Goal: Check status: Check status

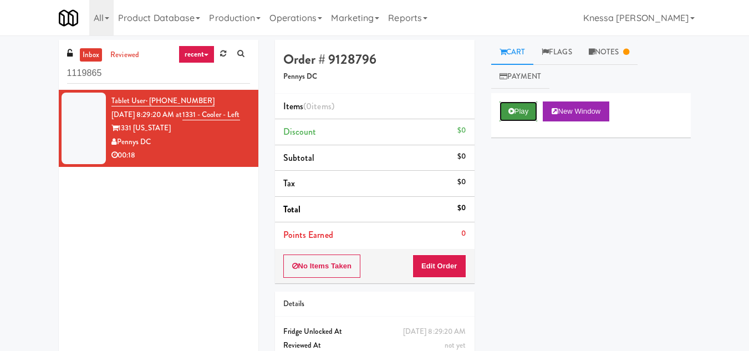
click at [518, 110] on button "Play" at bounding box center [518, 111] width 38 height 20
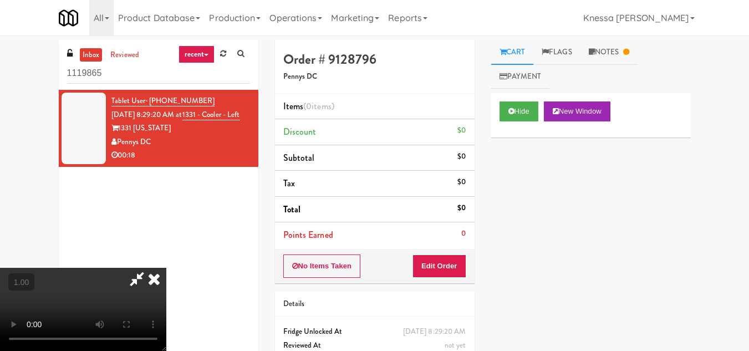
click at [166, 268] on video at bounding box center [83, 309] width 166 height 83
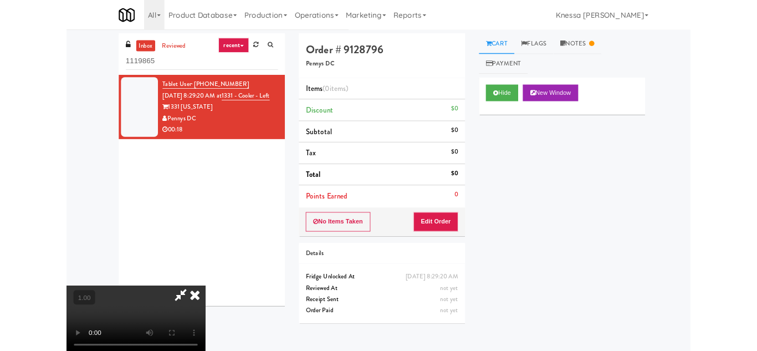
scroll to position [23, 0]
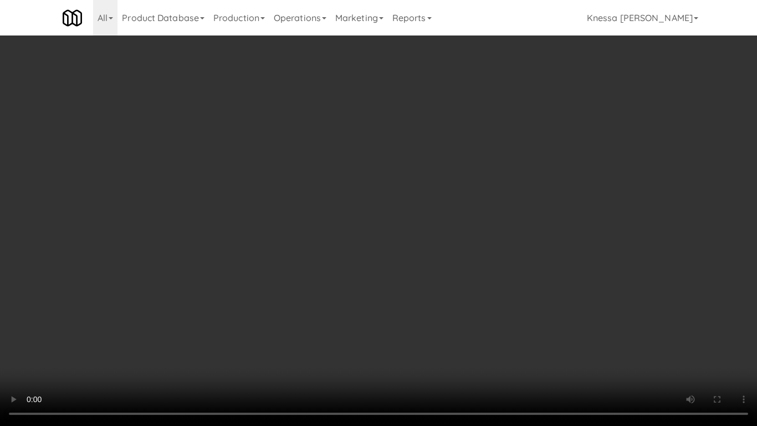
click at [344, 278] on video at bounding box center [378, 213] width 757 height 426
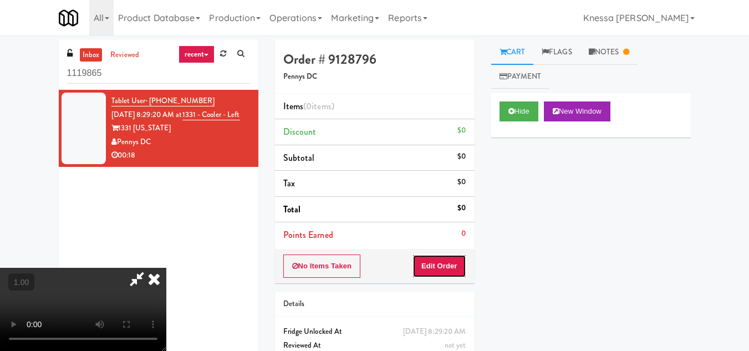
click at [459, 272] on button "Edit Order" at bounding box center [439, 265] width 54 height 23
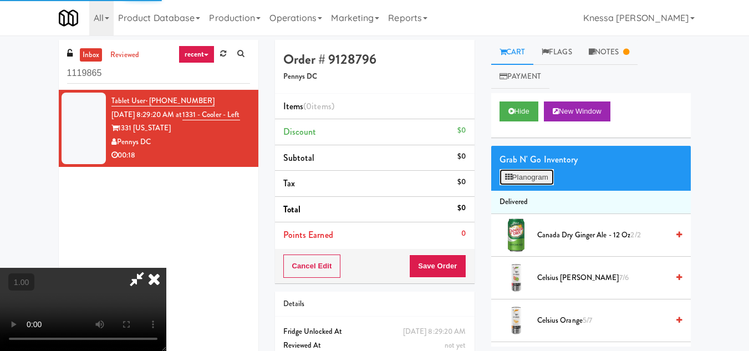
click at [538, 176] on button "Planogram" at bounding box center [526, 177] width 54 height 17
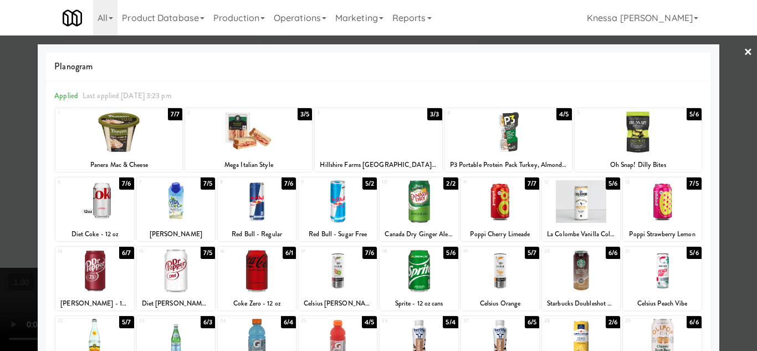
scroll to position [154, 0]
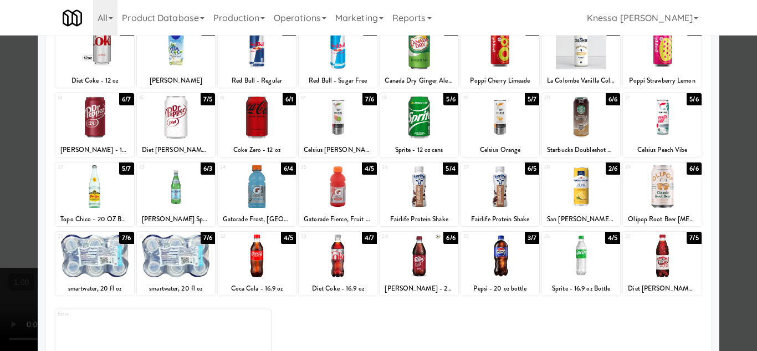
click at [418, 201] on div at bounding box center [419, 186] width 78 height 43
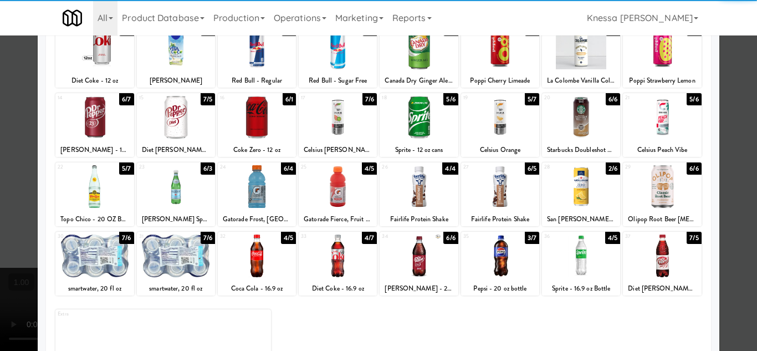
click at [733, 224] on div at bounding box center [378, 175] width 757 height 351
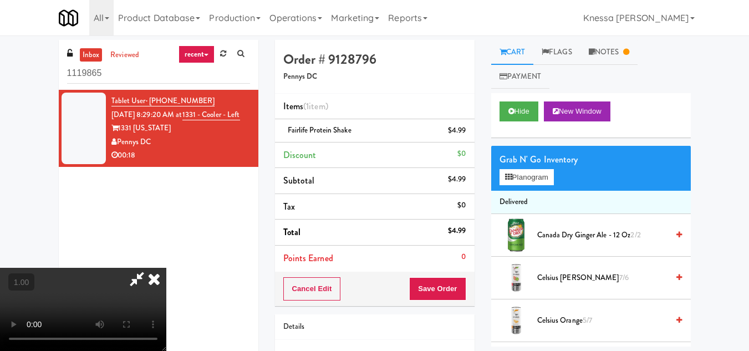
click at [166, 268] on video at bounding box center [83, 309] width 166 height 83
click at [530, 175] on button "Planogram" at bounding box center [526, 177] width 54 height 17
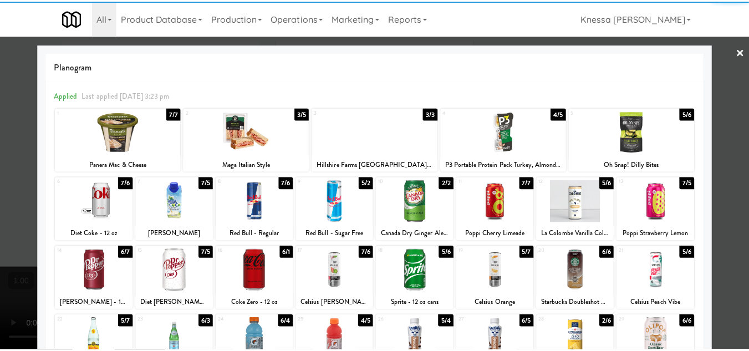
scroll to position [139, 0]
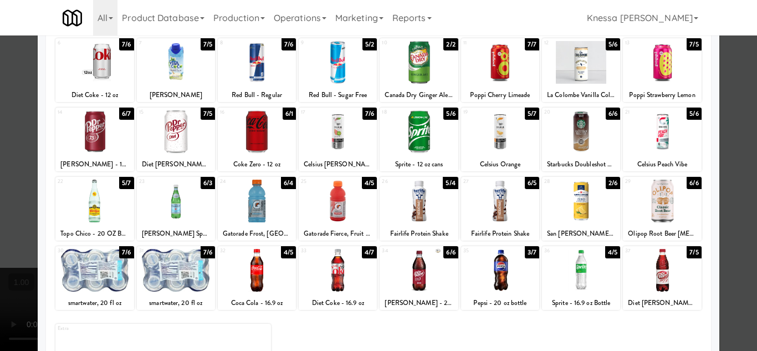
click at [88, 207] on div at bounding box center [94, 201] width 78 height 43
click at [27, 190] on div at bounding box center [378, 175] width 757 height 351
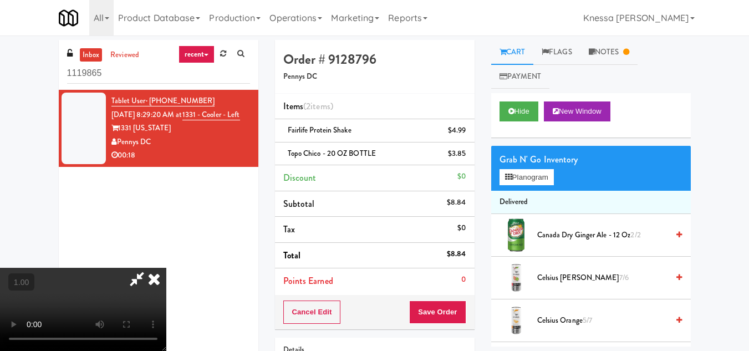
click at [166, 268] on video at bounding box center [83, 309] width 166 height 83
click at [166, 268] on icon at bounding box center [154, 279] width 24 height 22
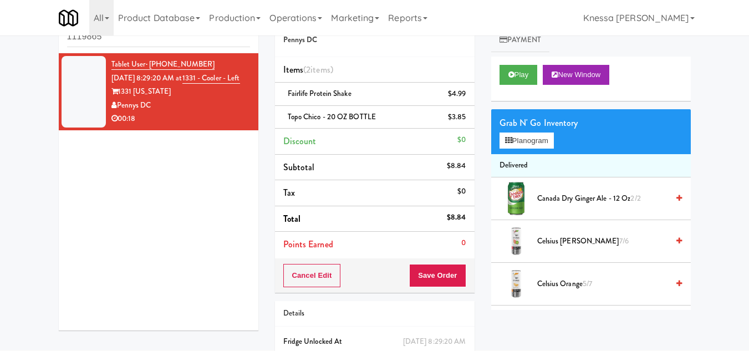
scroll to position [37, 0]
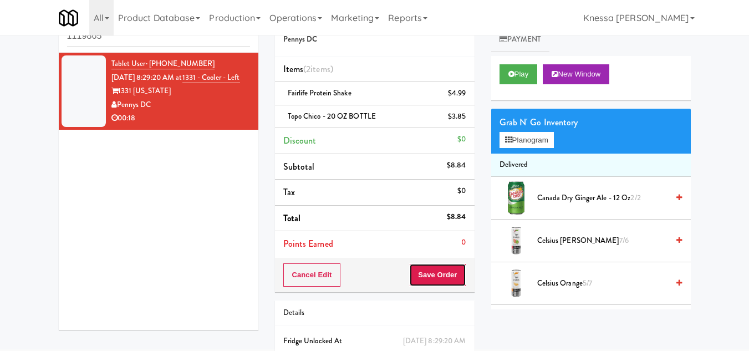
click at [448, 273] on button "Save Order" at bounding box center [437, 274] width 57 height 23
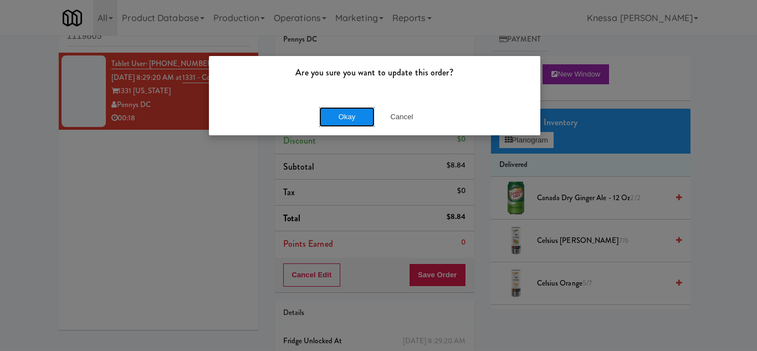
click at [342, 115] on button "Okay" at bounding box center [346, 117] width 55 height 20
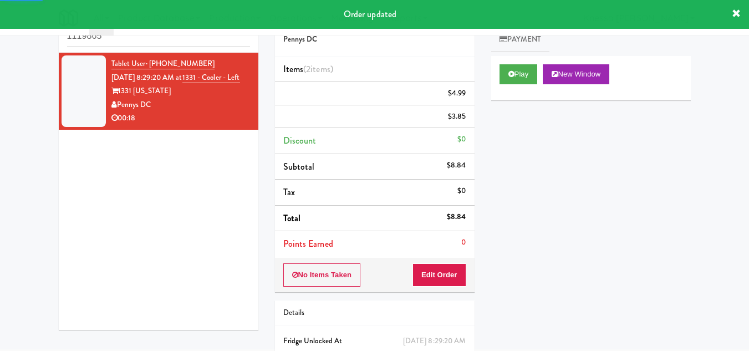
scroll to position [0, 0]
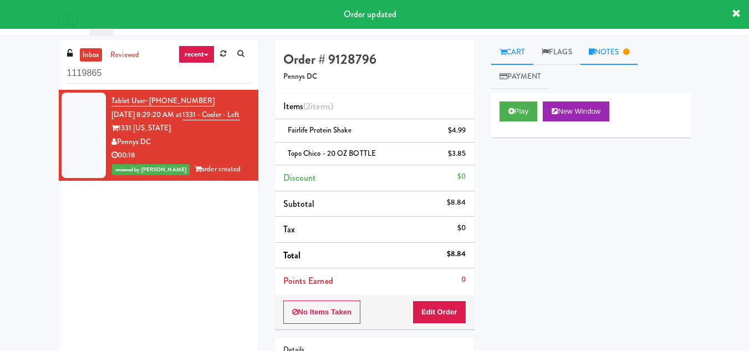
click at [620, 61] on link "Notes" at bounding box center [609, 52] width 58 height 25
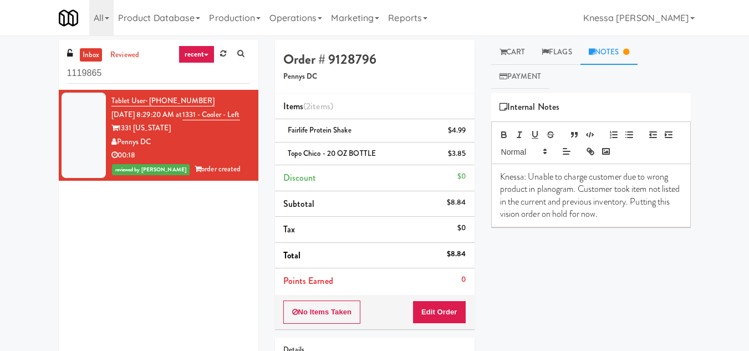
click at [648, 211] on p "Knessa: Unable to charge customer due to wrong product in planogram. Customer t…" at bounding box center [591, 196] width 182 height 50
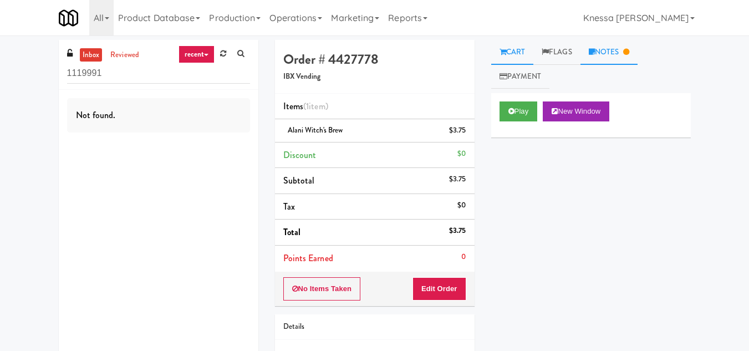
click at [610, 48] on link "Notes" at bounding box center [609, 52] width 58 height 25
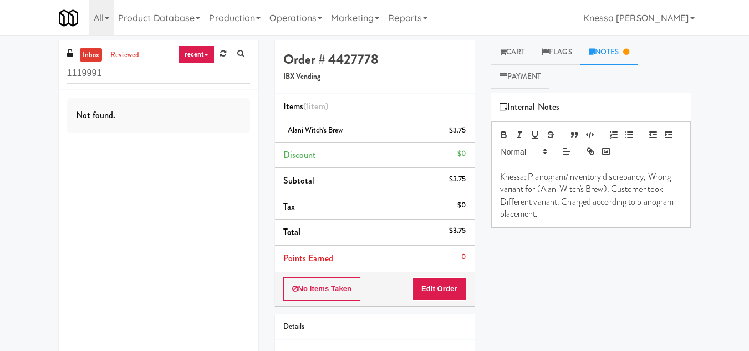
click at [589, 212] on p "Knessa: Planogram/inventory discrepancy, Wrong variant for (Alani Witch's Brew)…" at bounding box center [591, 196] width 182 height 50
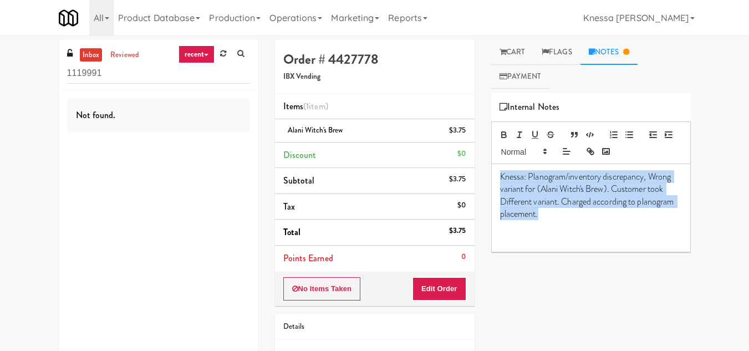
drag, startPoint x: 581, startPoint y: 217, endPoint x: 445, endPoint y: 135, distance: 158.3
click at [445, 135] on div "Order # 4427778 IBX Vending Items (1 item ) Alani Witch's Brew $3.75 Discount $…" at bounding box center [483, 229] width 432 height 379
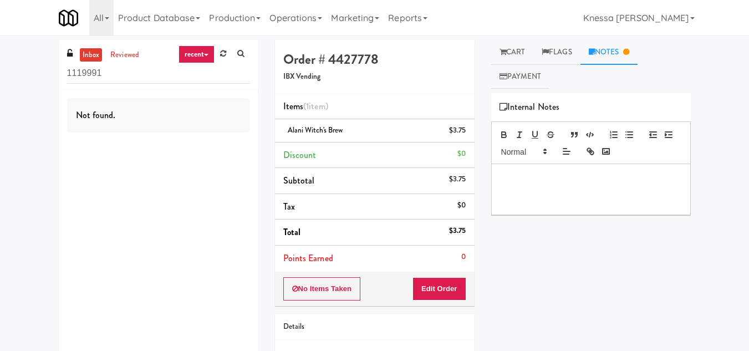
click at [588, 273] on div "Play New Window Primary Flag Clear Flag if unable to determine what was taken o…" at bounding box center [591, 301] width 200 height 416
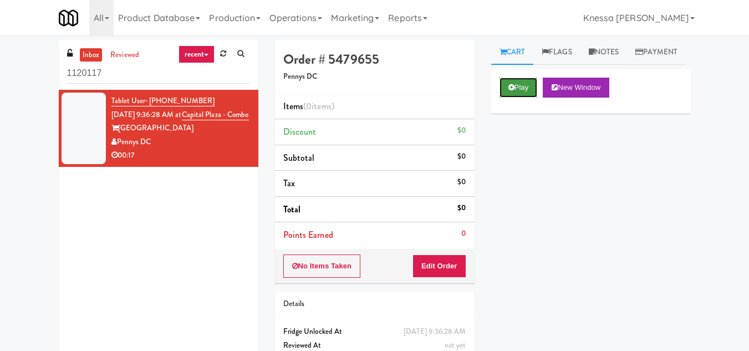
click at [518, 98] on button "Play" at bounding box center [518, 88] width 38 height 20
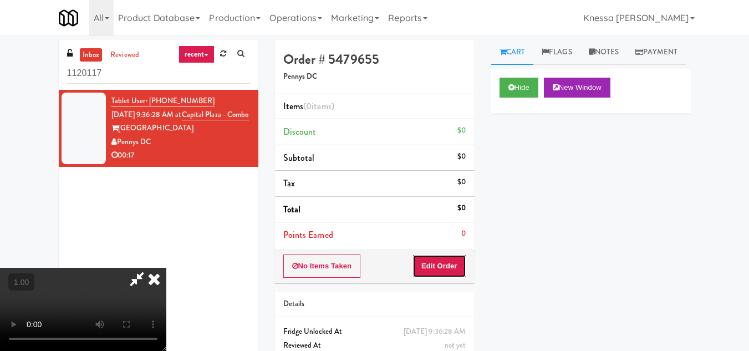
click at [459, 267] on button "Edit Order" at bounding box center [439, 265] width 54 height 23
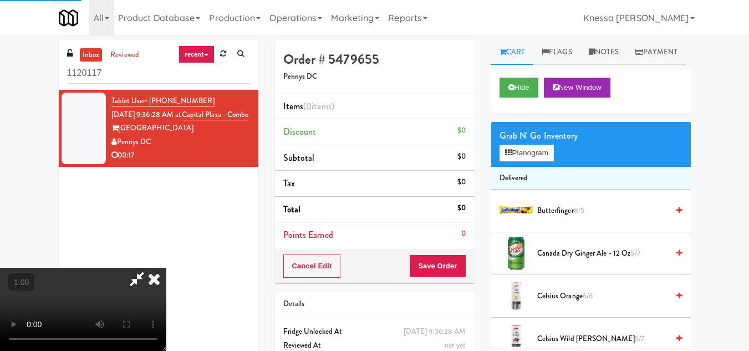
click at [166, 268] on video at bounding box center [83, 309] width 166 height 83
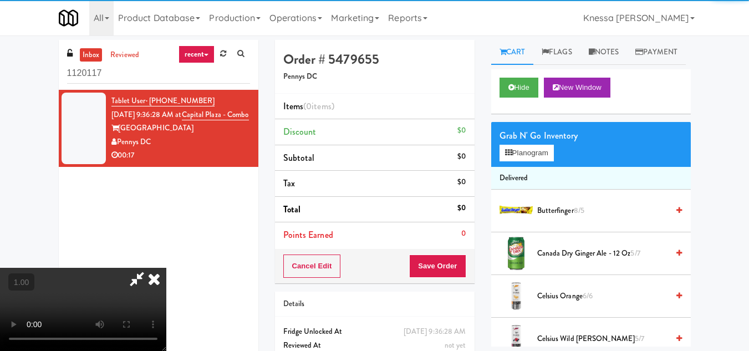
click at [166, 268] on video at bounding box center [83, 309] width 166 height 83
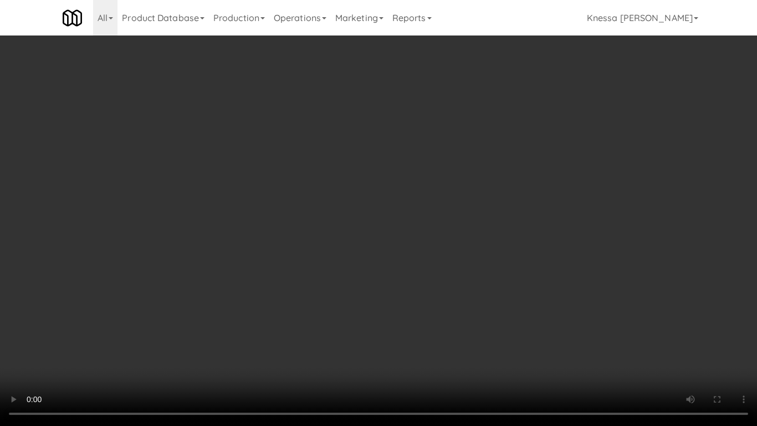
click at [263, 305] on video at bounding box center [378, 213] width 757 height 426
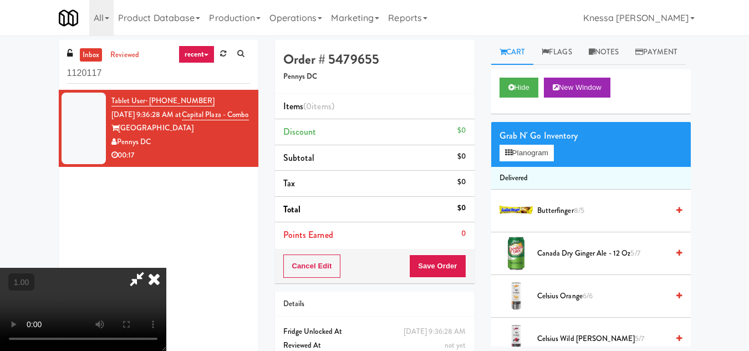
click at [166, 268] on video at bounding box center [83, 309] width 166 height 83
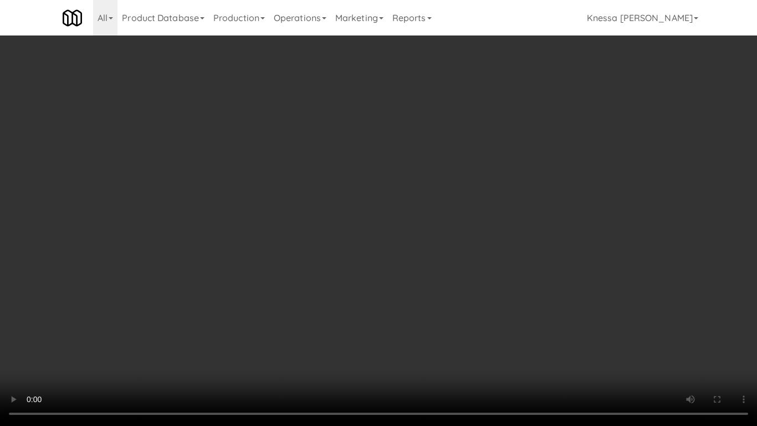
click at [339, 273] on video at bounding box center [378, 213] width 757 height 426
click at [345, 287] on video at bounding box center [378, 213] width 757 height 426
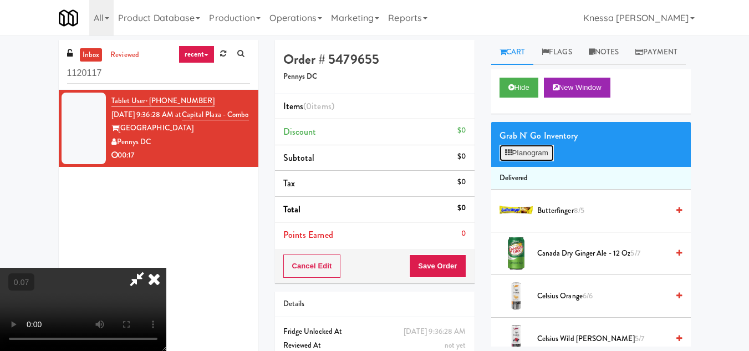
click at [553, 161] on button "Planogram" at bounding box center [526, 153] width 54 height 17
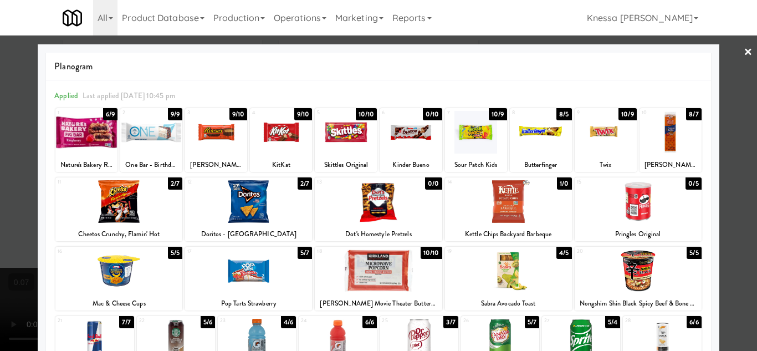
click at [94, 165] on div "Nature's Bakery Raspberry Fig Bar" at bounding box center [86, 165] width 59 height 14
copy div "Nature's Bakery Raspberry Fig Bar"
click at [742, 157] on div at bounding box center [378, 175] width 757 height 351
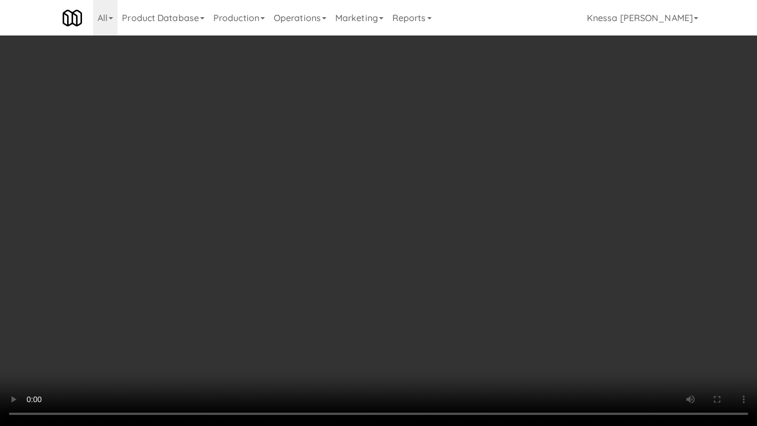
click at [85, 350] on video at bounding box center [378, 213] width 757 height 426
click at [230, 289] on video at bounding box center [378, 213] width 757 height 426
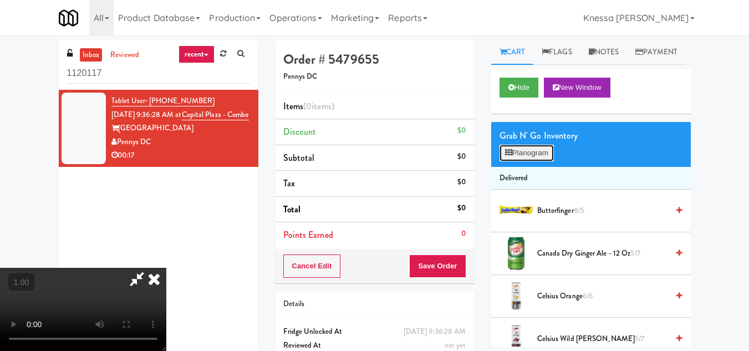
click at [522, 161] on button "Planogram" at bounding box center [526, 153] width 54 height 17
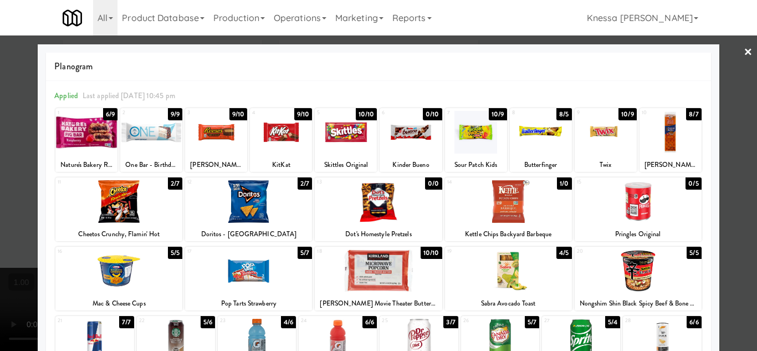
click at [742, 139] on div at bounding box center [378, 175] width 757 height 351
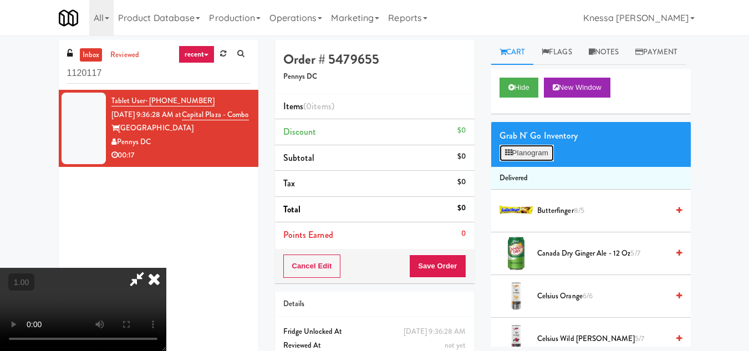
click at [541, 161] on button "Planogram" at bounding box center [526, 153] width 54 height 17
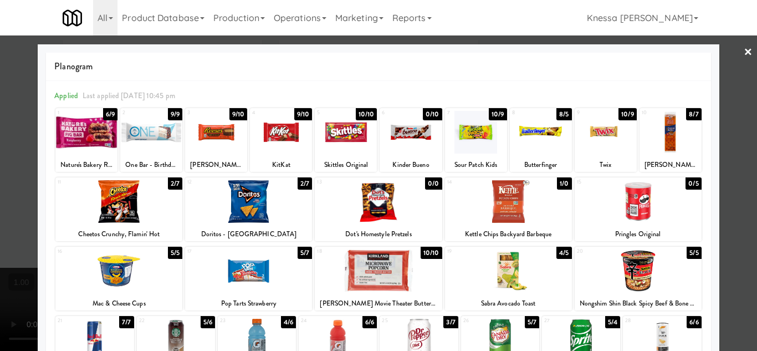
click at [744, 50] on link "×" at bounding box center [748, 52] width 9 height 34
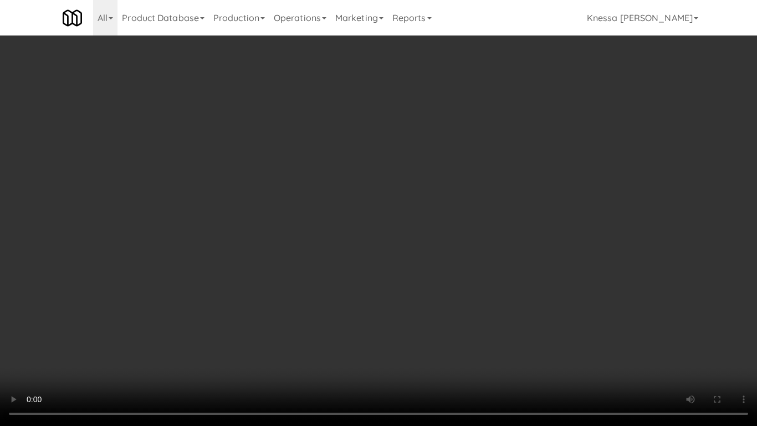
click at [435, 320] on video at bounding box center [378, 213] width 757 height 426
click at [324, 342] on video at bounding box center [378, 213] width 757 height 426
click at [323, 329] on video at bounding box center [378, 213] width 757 height 426
click at [345, 318] on video at bounding box center [378, 213] width 757 height 426
click at [331, 326] on video at bounding box center [378, 213] width 757 height 426
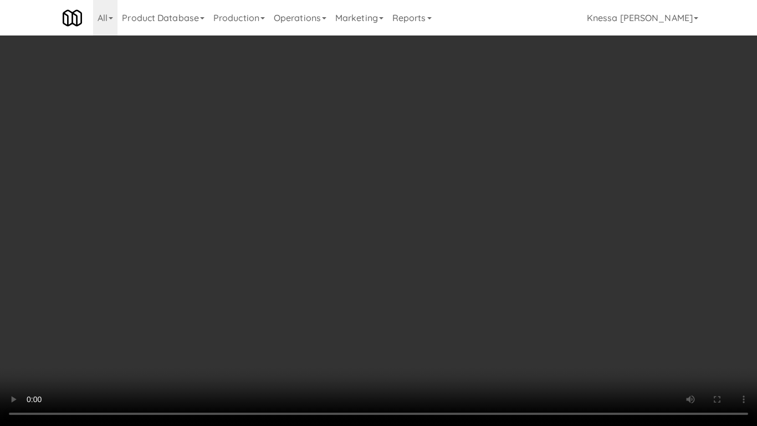
click at [331, 326] on video at bounding box center [378, 213] width 757 height 426
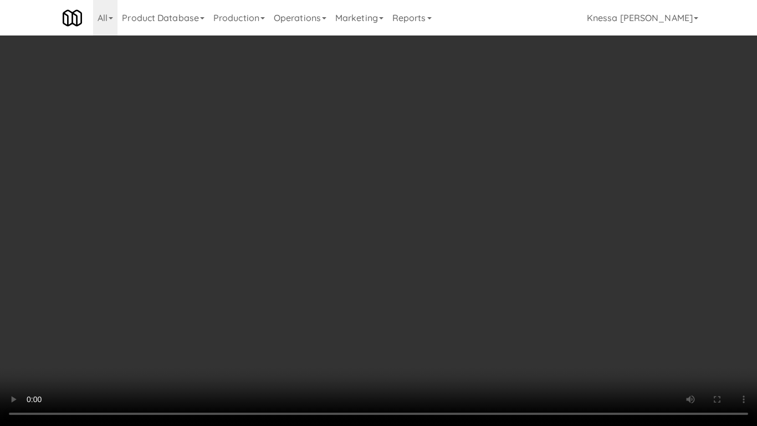
click at [331, 326] on video at bounding box center [378, 213] width 757 height 426
